Goal: Transaction & Acquisition: Purchase product/service

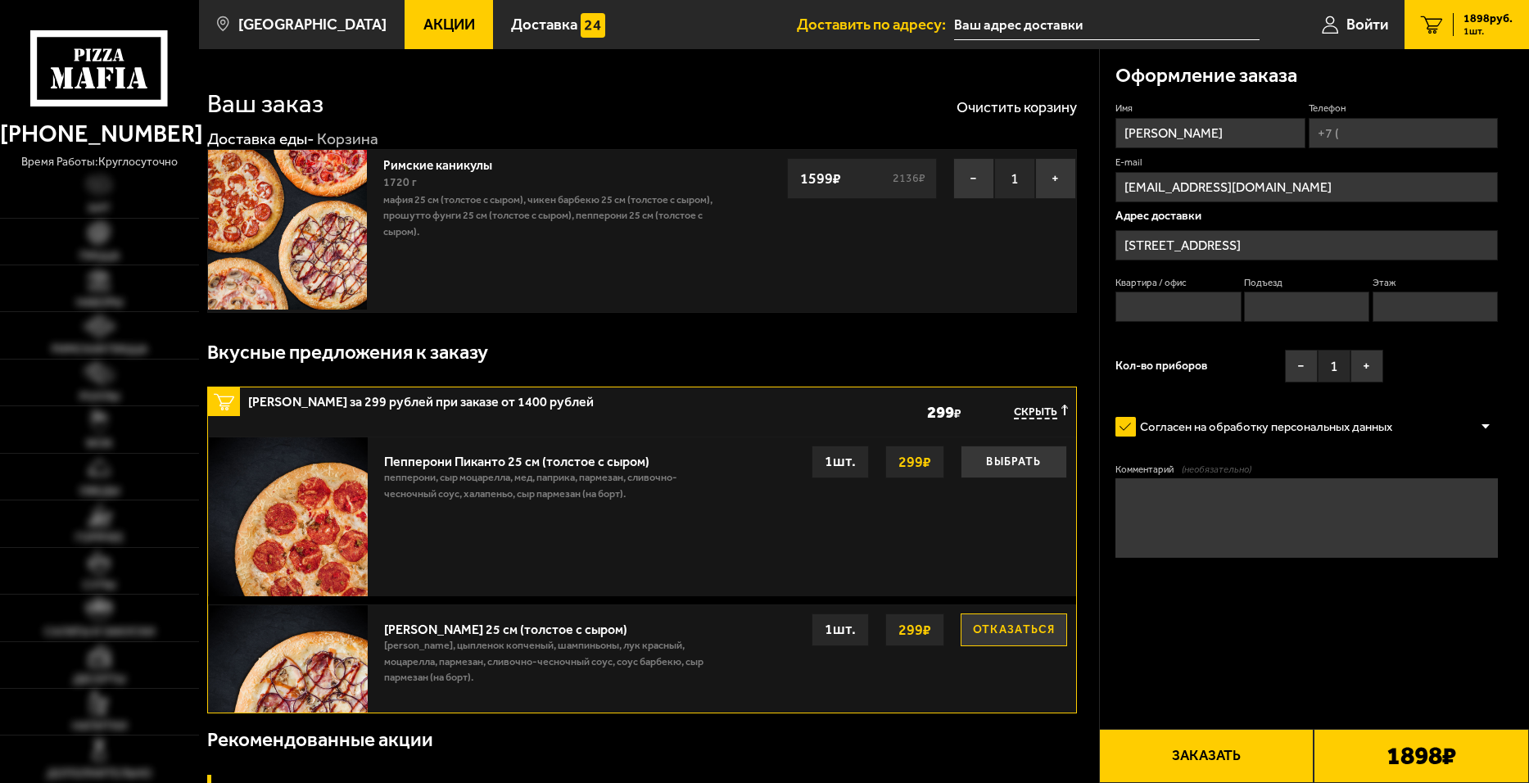
type input "[STREET_ADDRESS]"
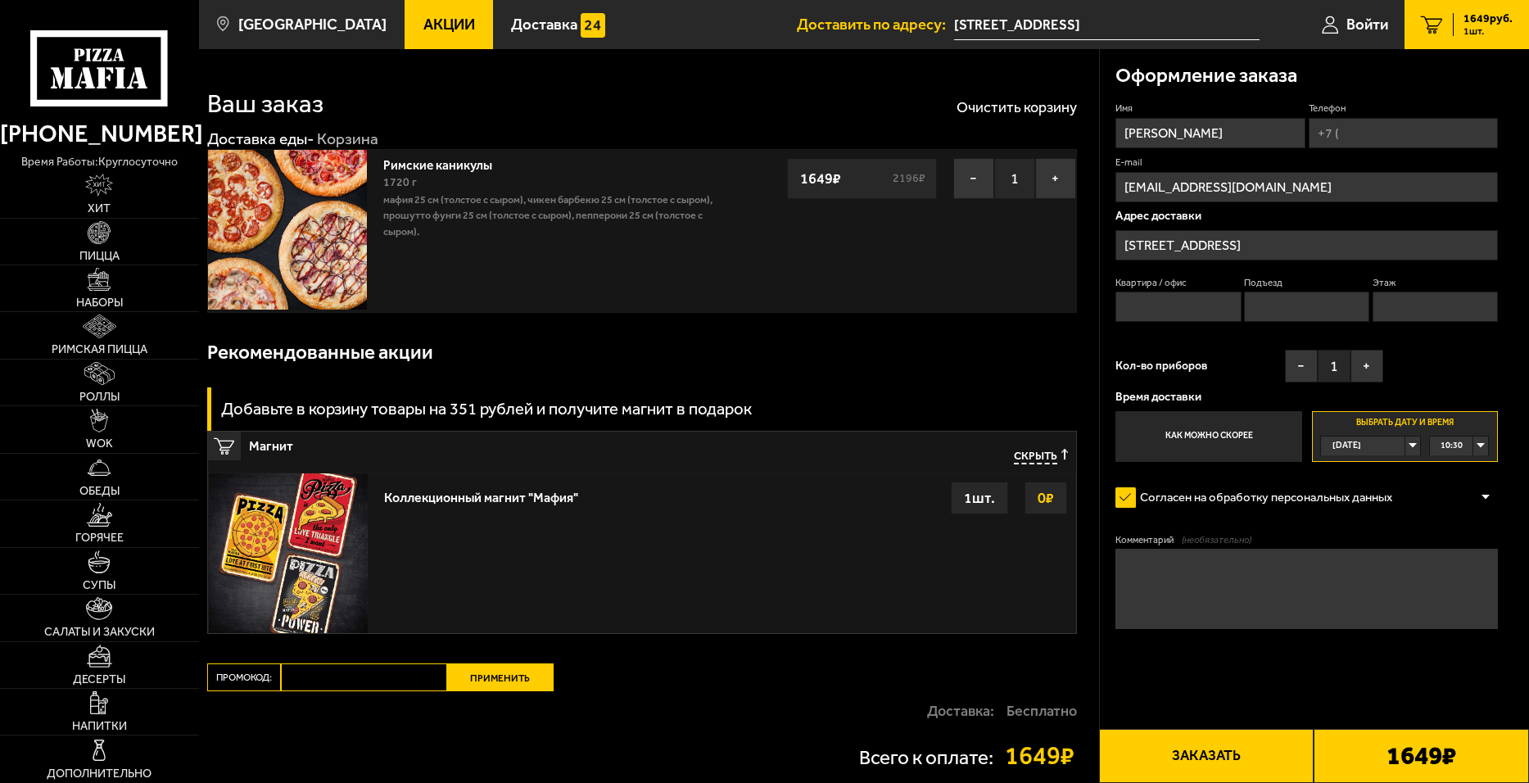
click at [424, 22] on span "Акции" at bounding box center [450, 25] width 52 height 16
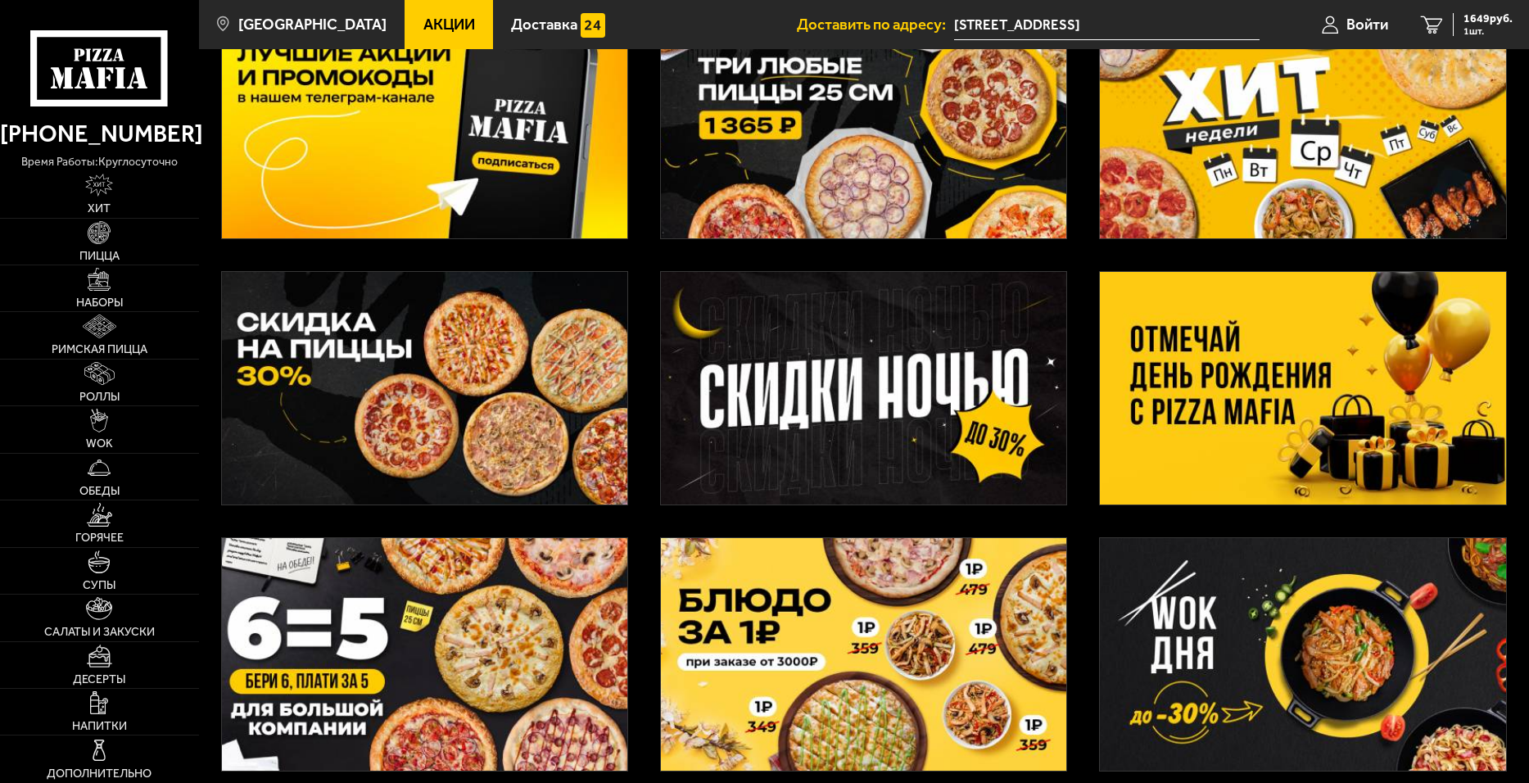
scroll to position [82, 0]
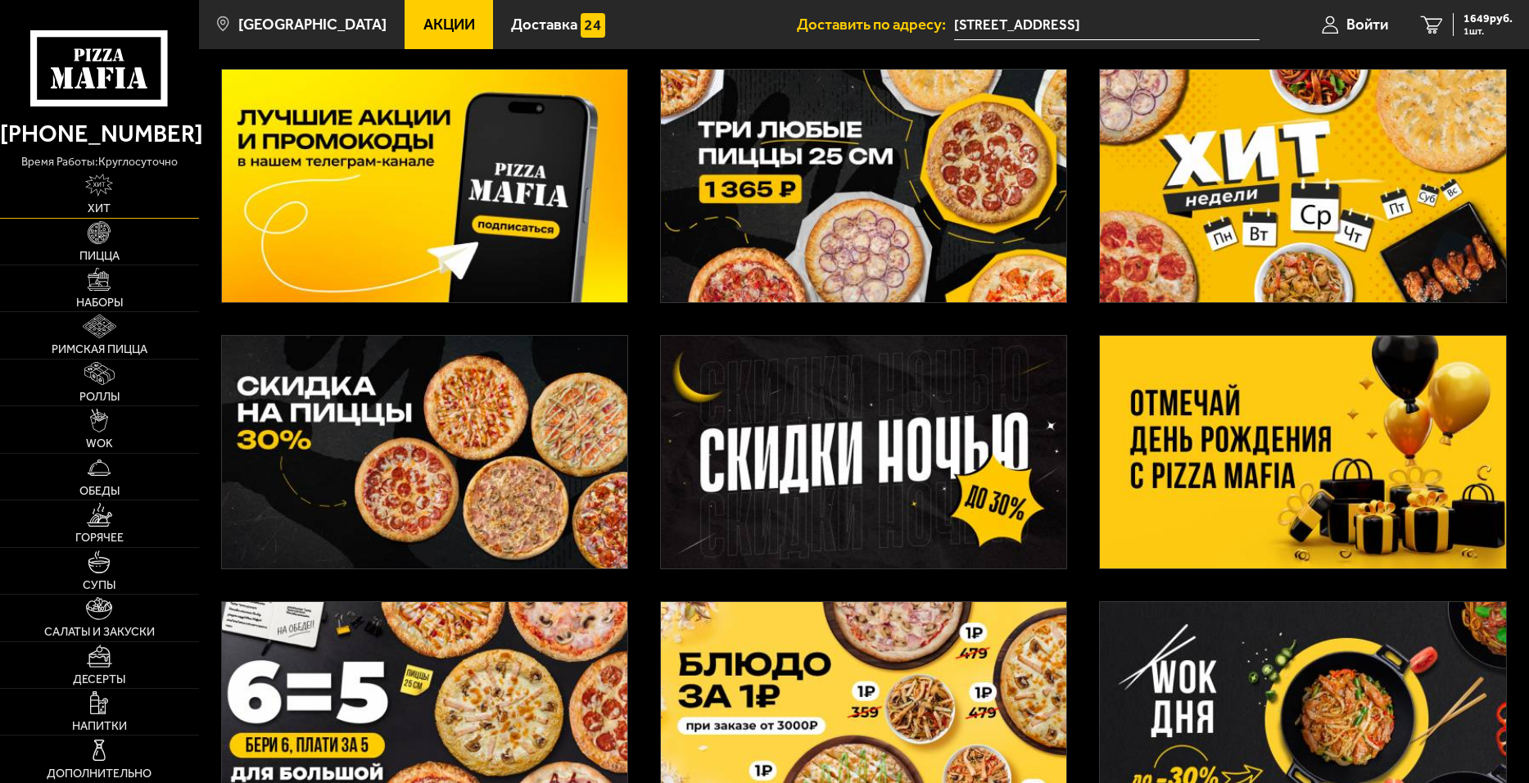
click at [96, 197] on img at bounding box center [99, 185] width 28 height 23
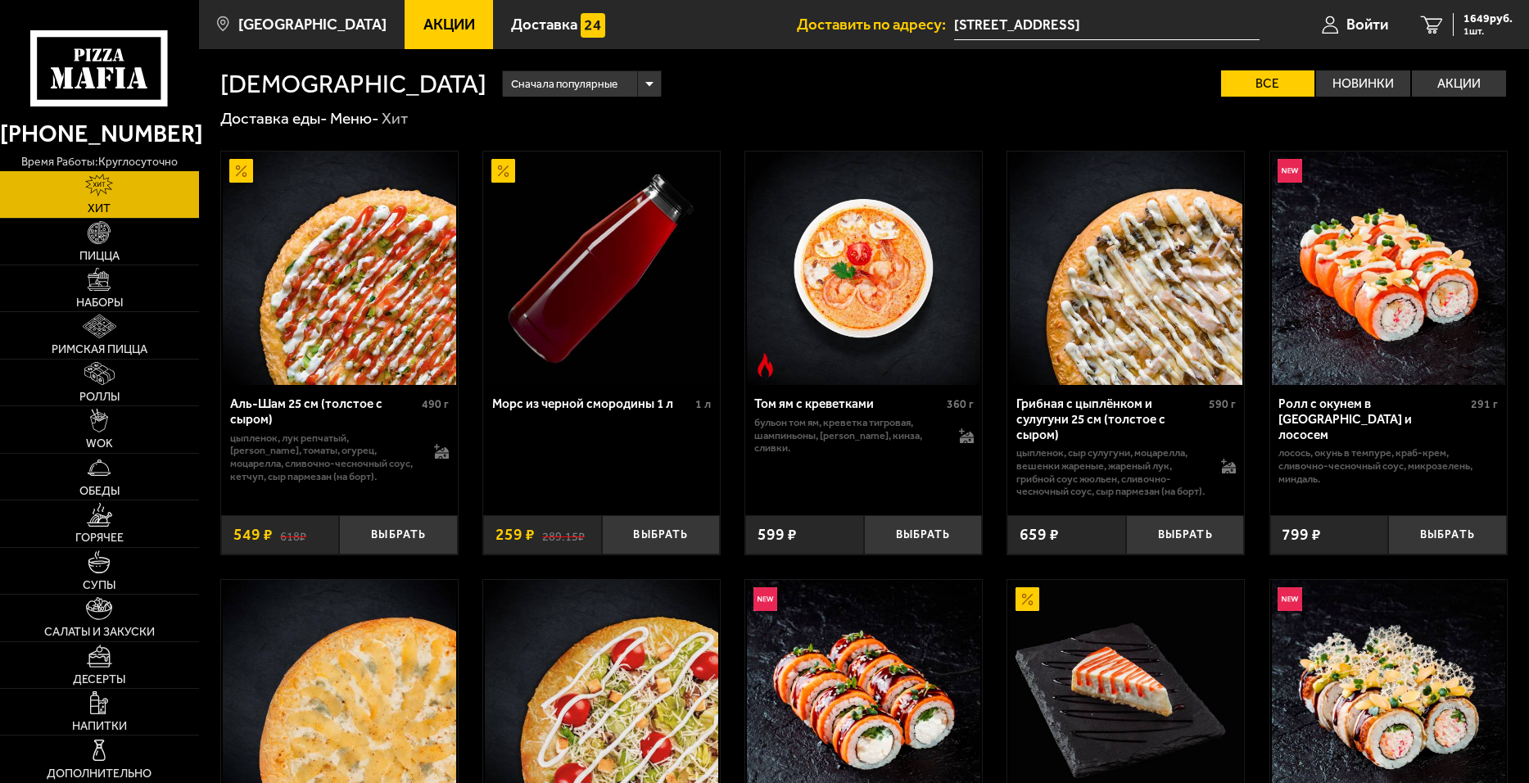
click at [122, 76] on use at bounding box center [121, 78] width 10 height 21
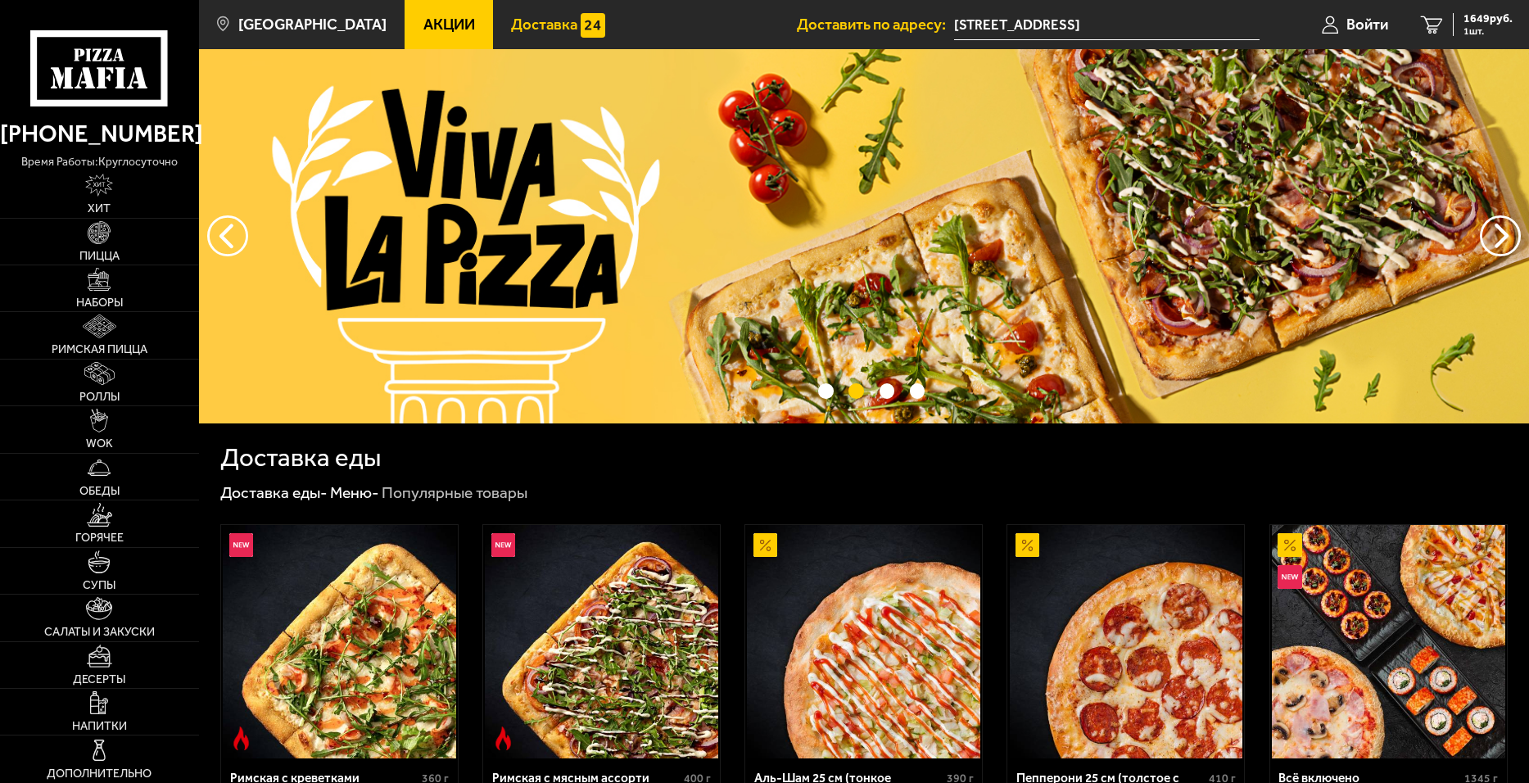
click at [493, 18] on link "Доставка" at bounding box center [558, 24] width 130 height 49
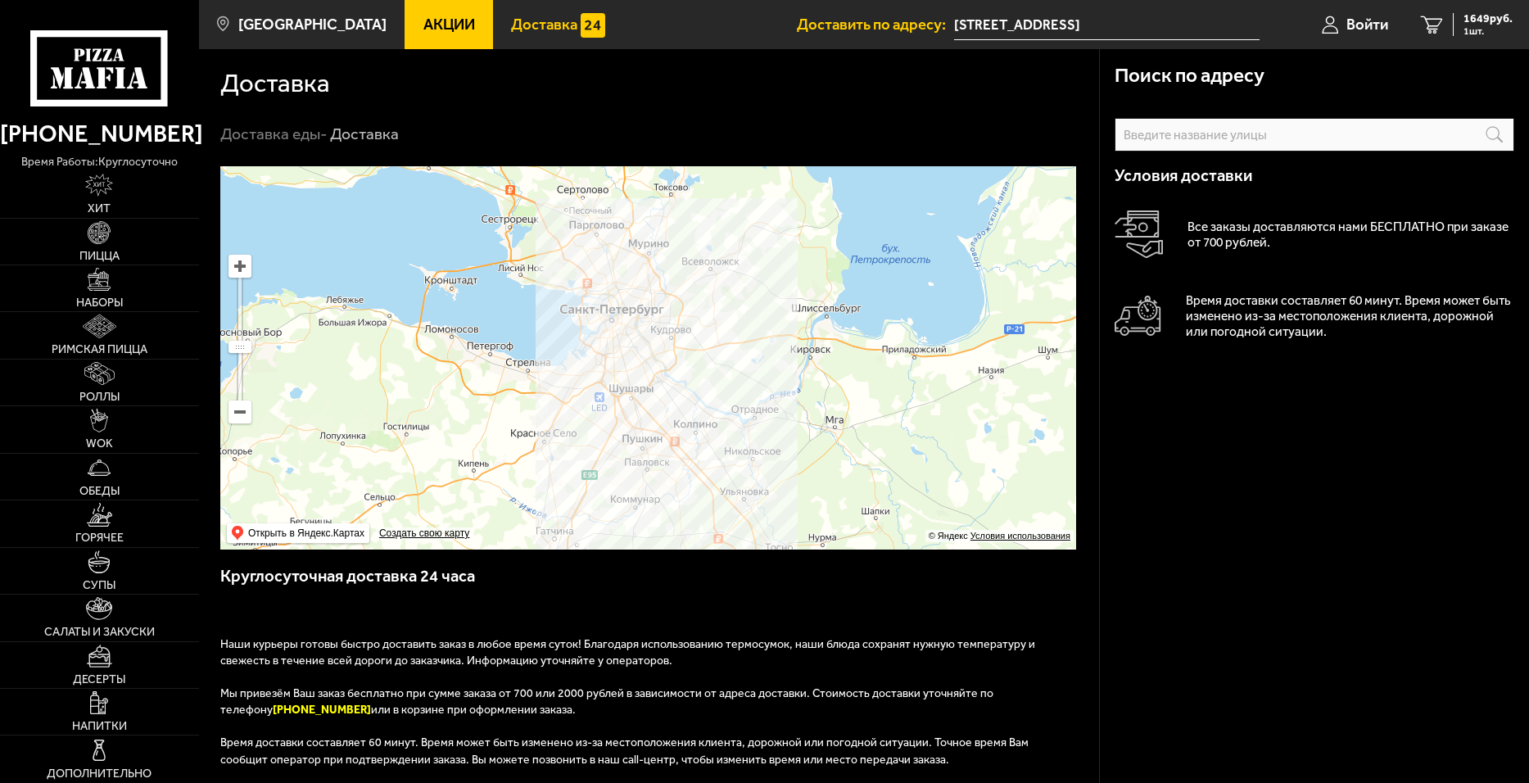
click at [445, 23] on span "Акции" at bounding box center [450, 25] width 52 height 16
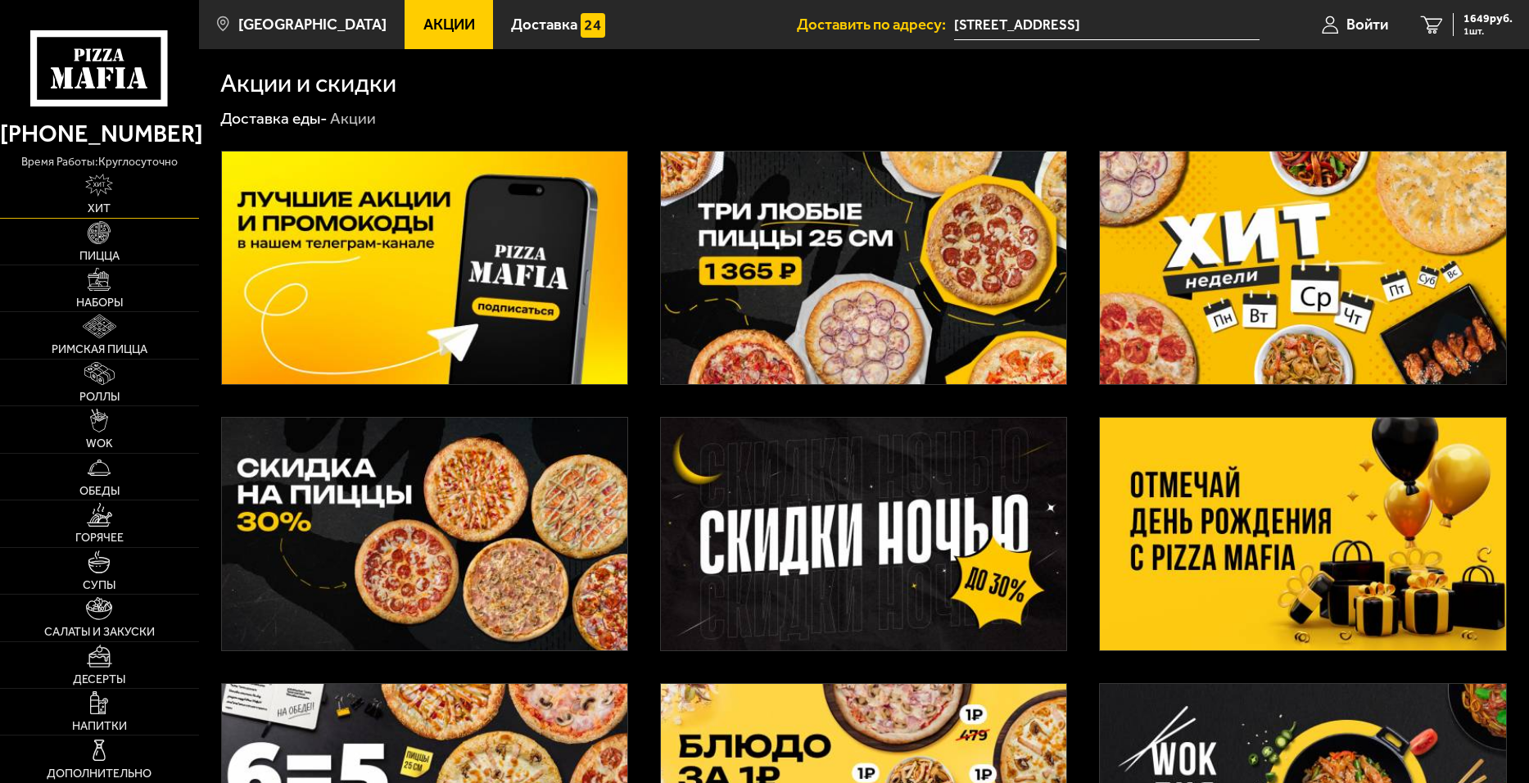
click at [111, 185] on img at bounding box center [99, 185] width 28 height 23
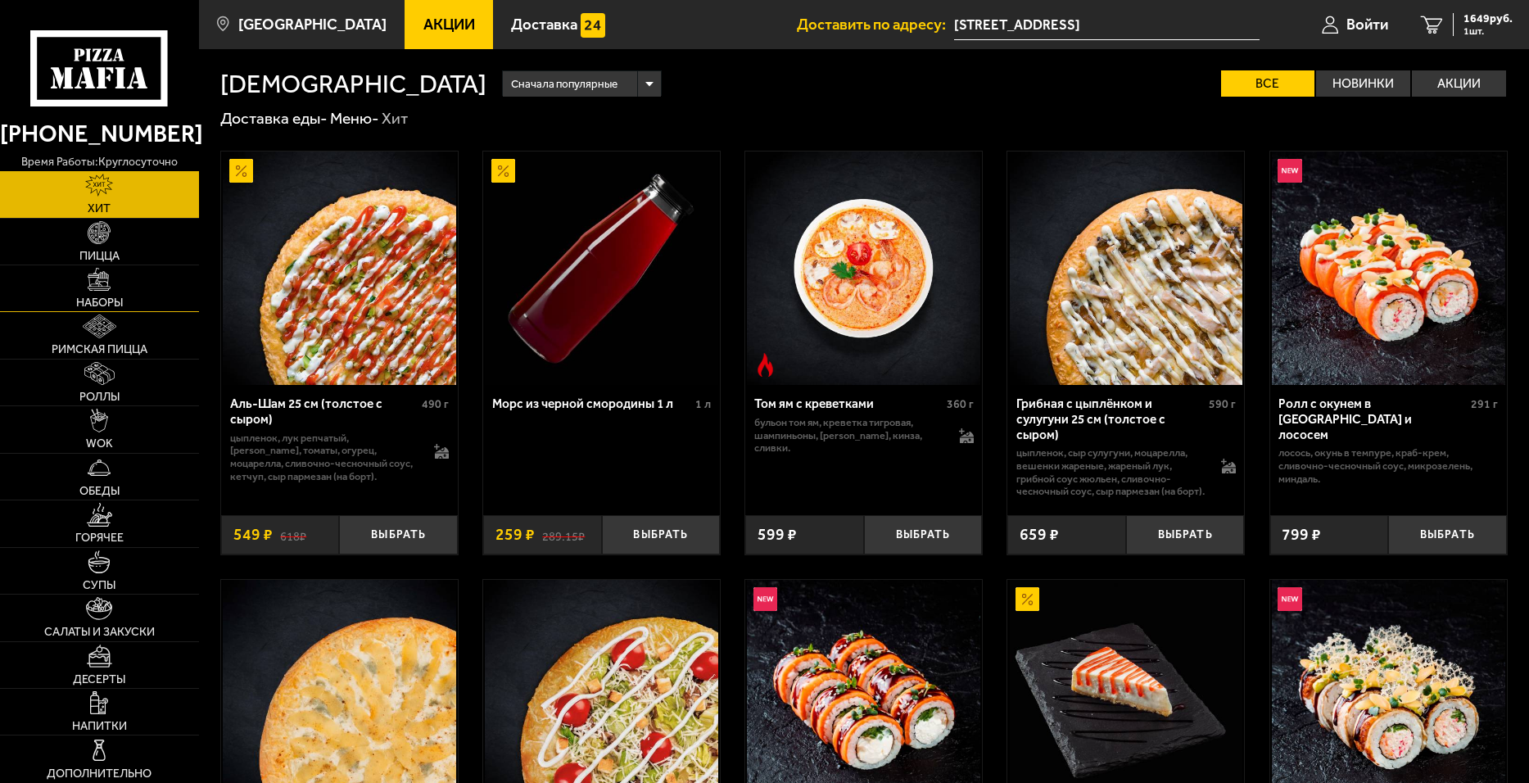
click at [113, 279] on link "Наборы" at bounding box center [99, 288] width 199 height 46
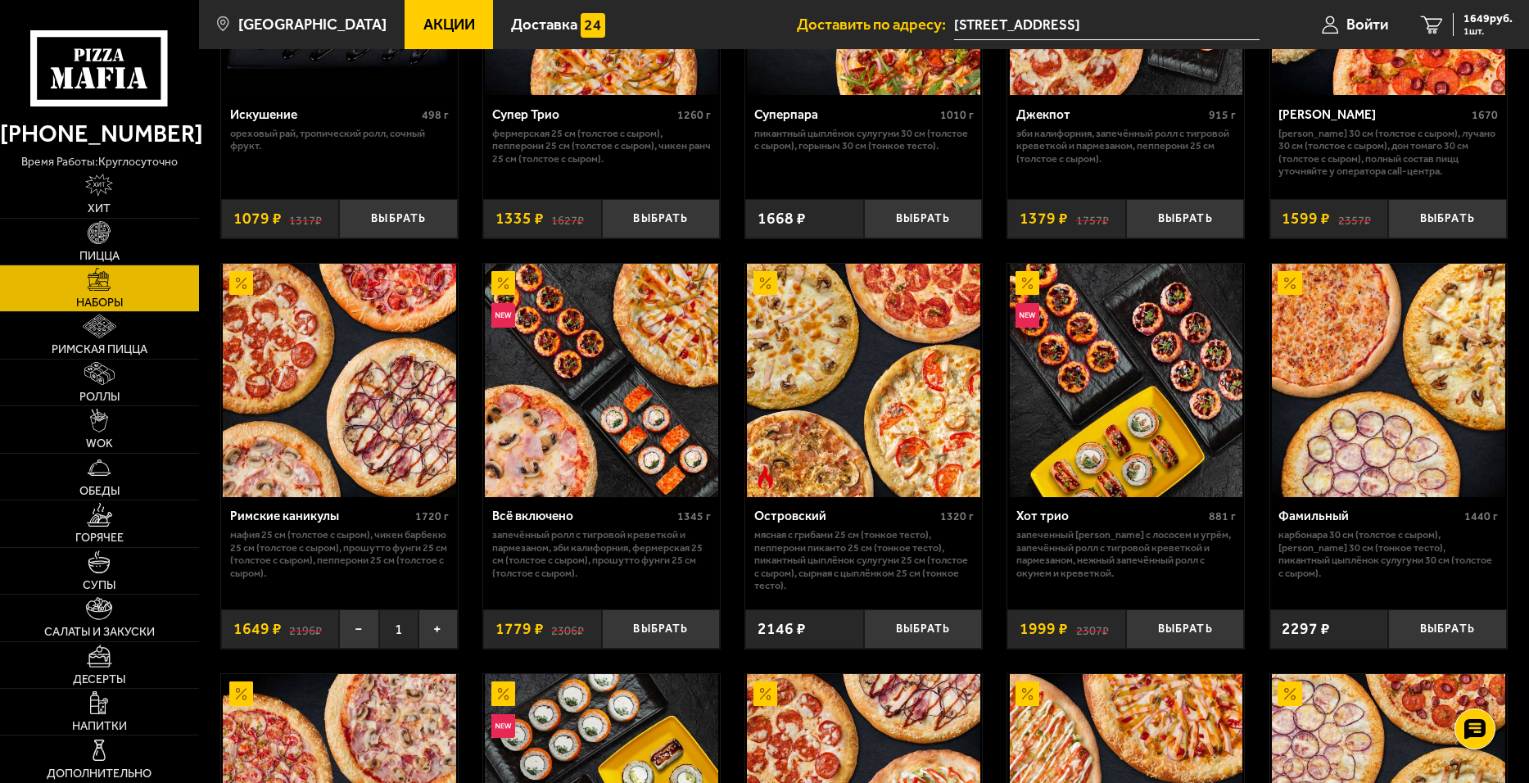
scroll to position [1229, 0]
